Goal: Check status: Check status

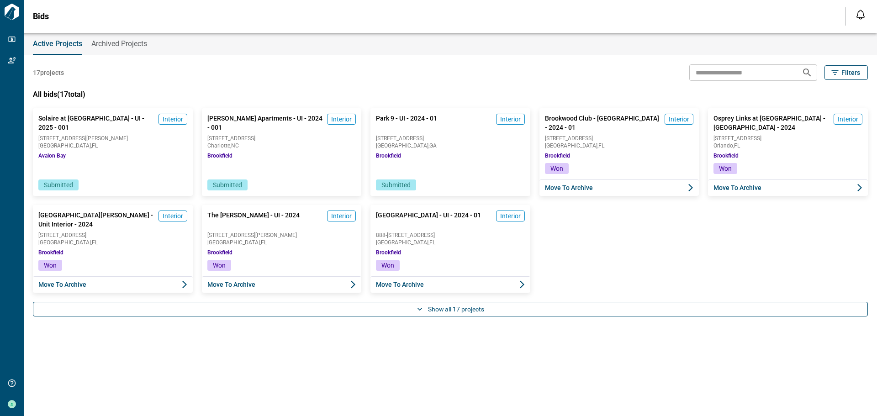
click at [448, 306] on button "Show all 17 projects" at bounding box center [450, 309] width 835 height 15
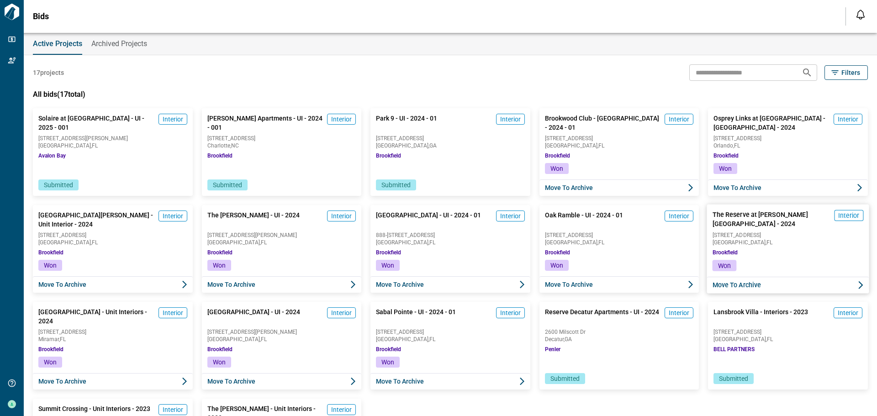
click at [750, 210] on span "The Reserve at [PERSON_NAME][GEOGRAPHIC_DATA] - 2024" at bounding box center [771, 219] width 118 height 19
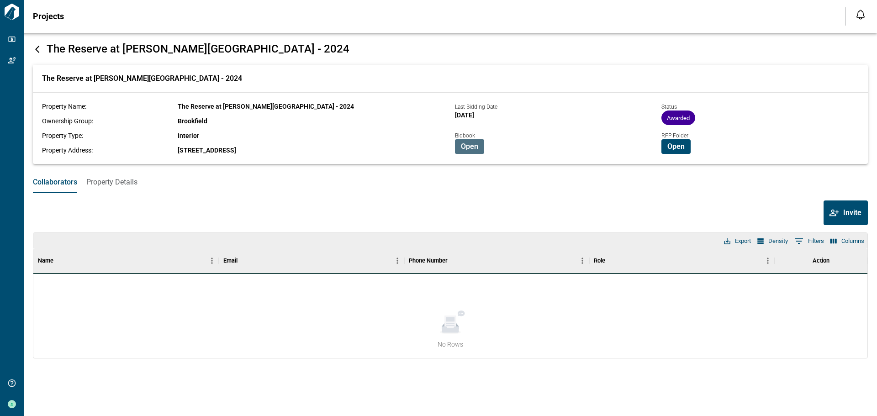
click at [469, 146] on span "Open" at bounding box center [469, 146] width 17 height 9
